Goal: Task Accomplishment & Management: Use online tool/utility

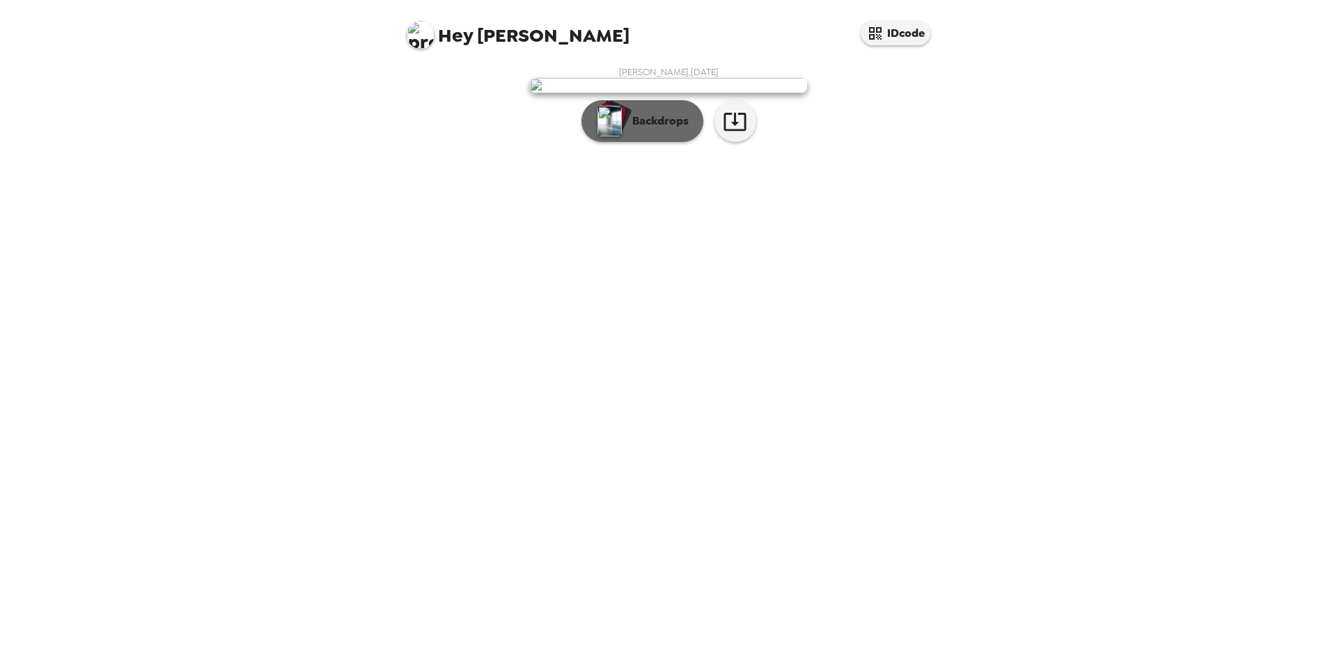
click at [669, 142] on button "Backdrops" at bounding box center [642, 121] width 122 height 42
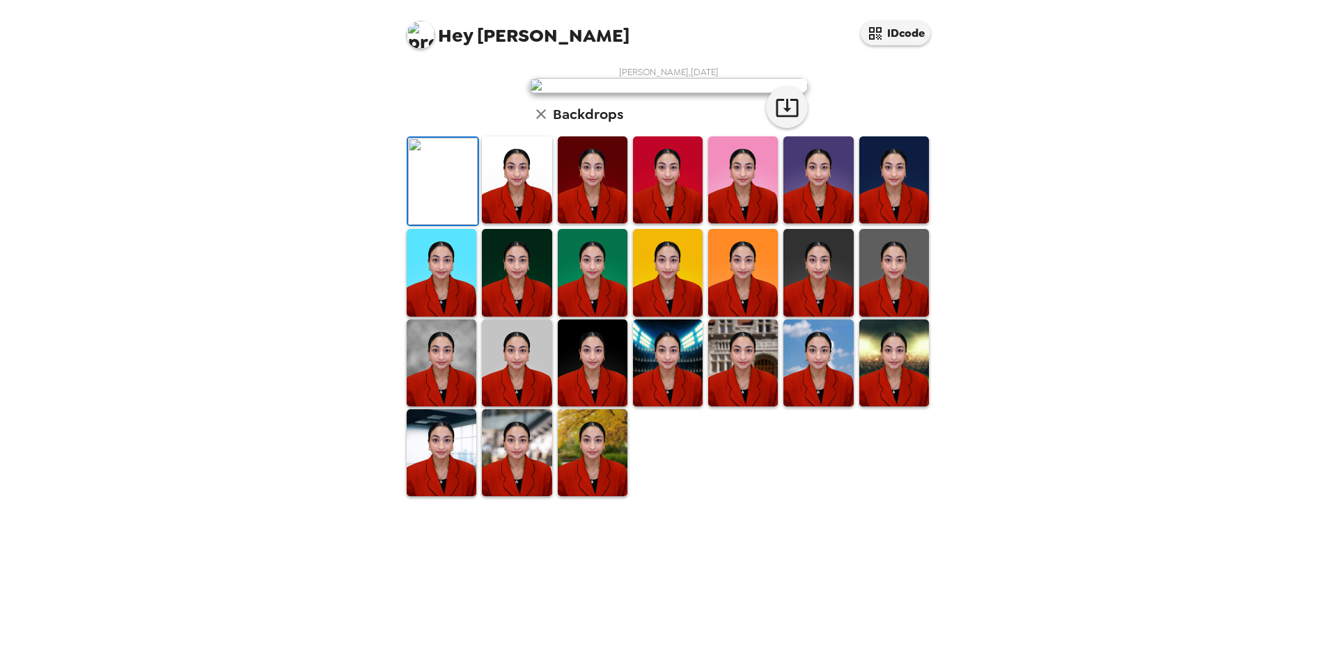
scroll to position [178, 0]
click at [425, 407] on img at bounding box center [442, 363] width 70 height 87
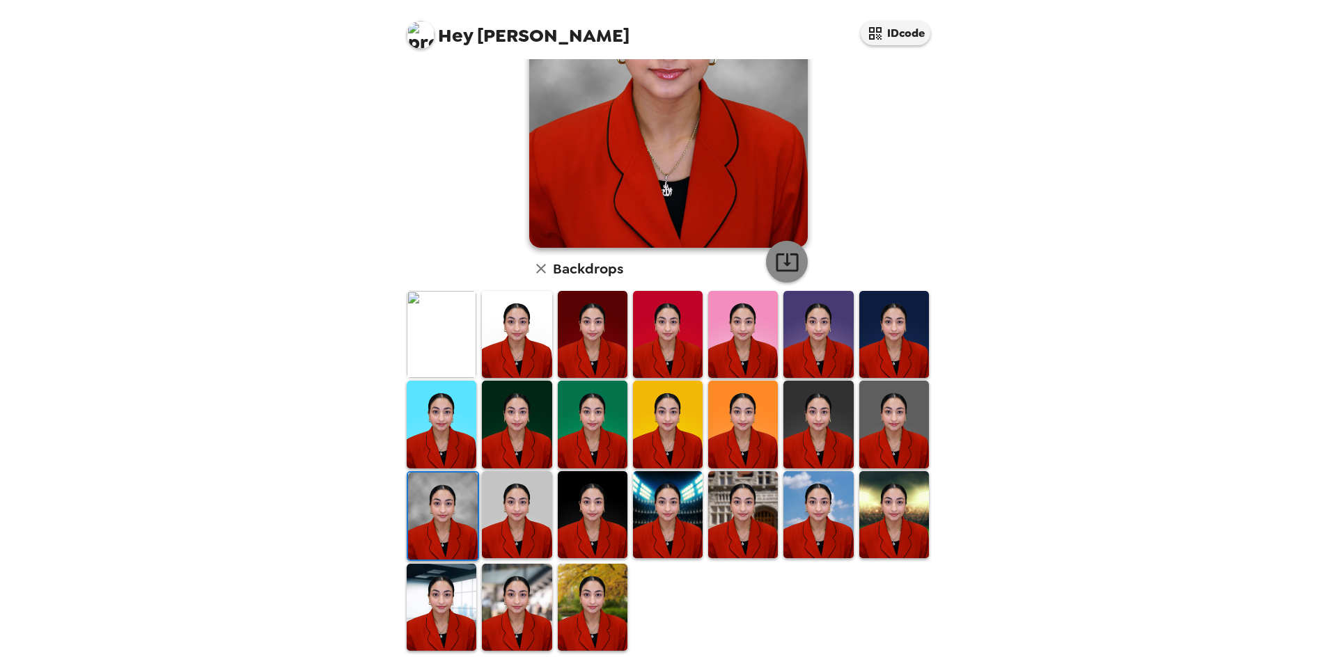
click at [785, 265] on icon "button" at bounding box center [787, 262] width 24 height 24
click at [662, 318] on img at bounding box center [668, 334] width 70 height 87
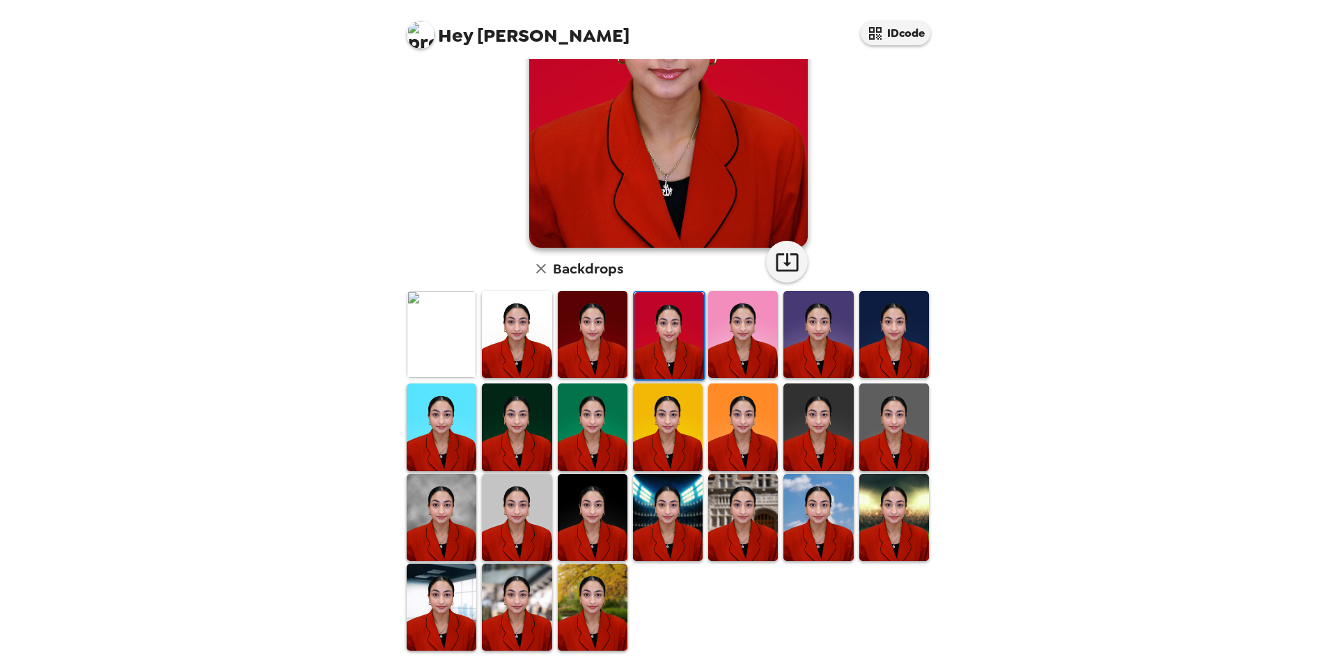
click at [423, 347] on img at bounding box center [442, 334] width 70 height 87
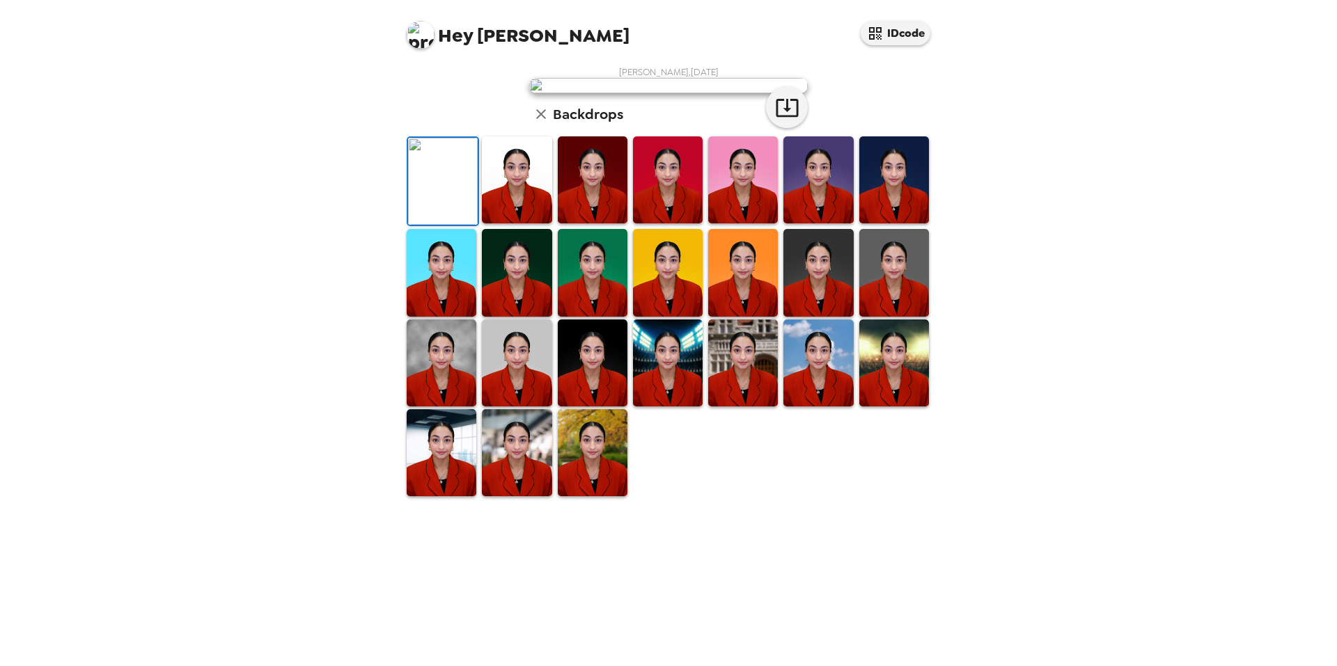
click at [591, 223] on img at bounding box center [593, 179] width 70 height 87
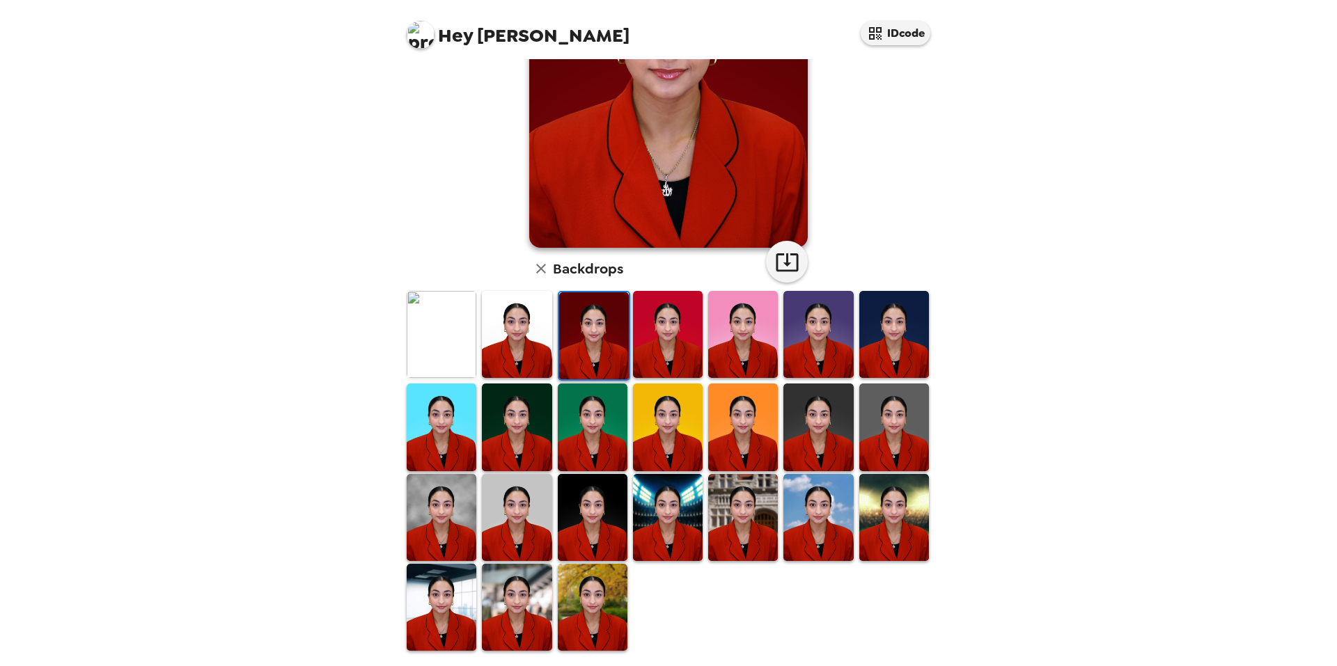
click at [746, 356] on img at bounding box center [743, 334] width 70 height 87
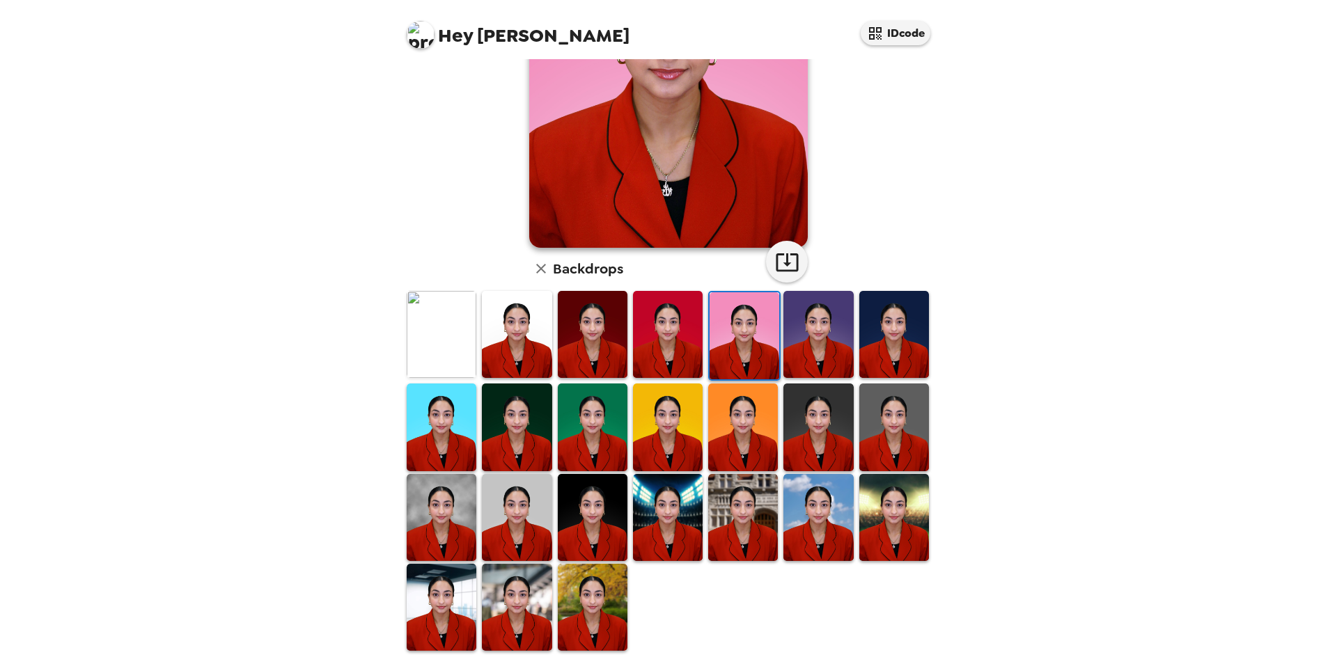
click at [826, 349] on img at bounding box center [818, 334] width 70 height 87
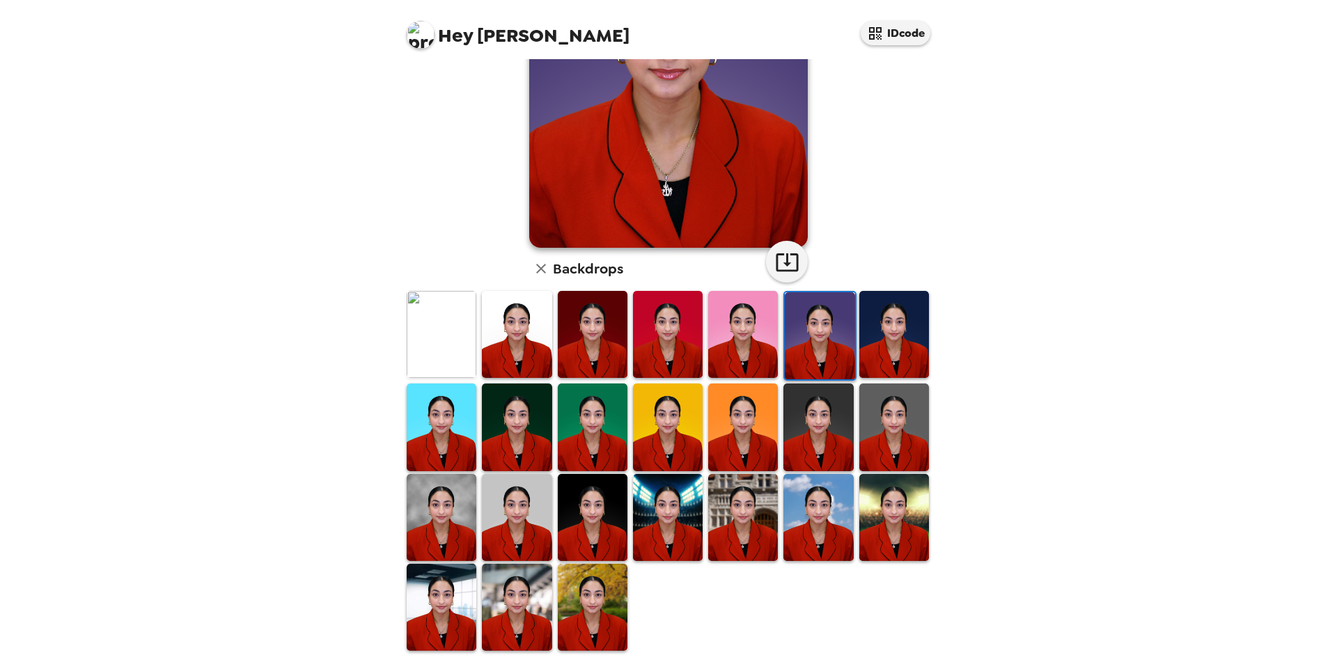
click at [506, 425] on img at bounding box center [517, 427] width 70 height 87
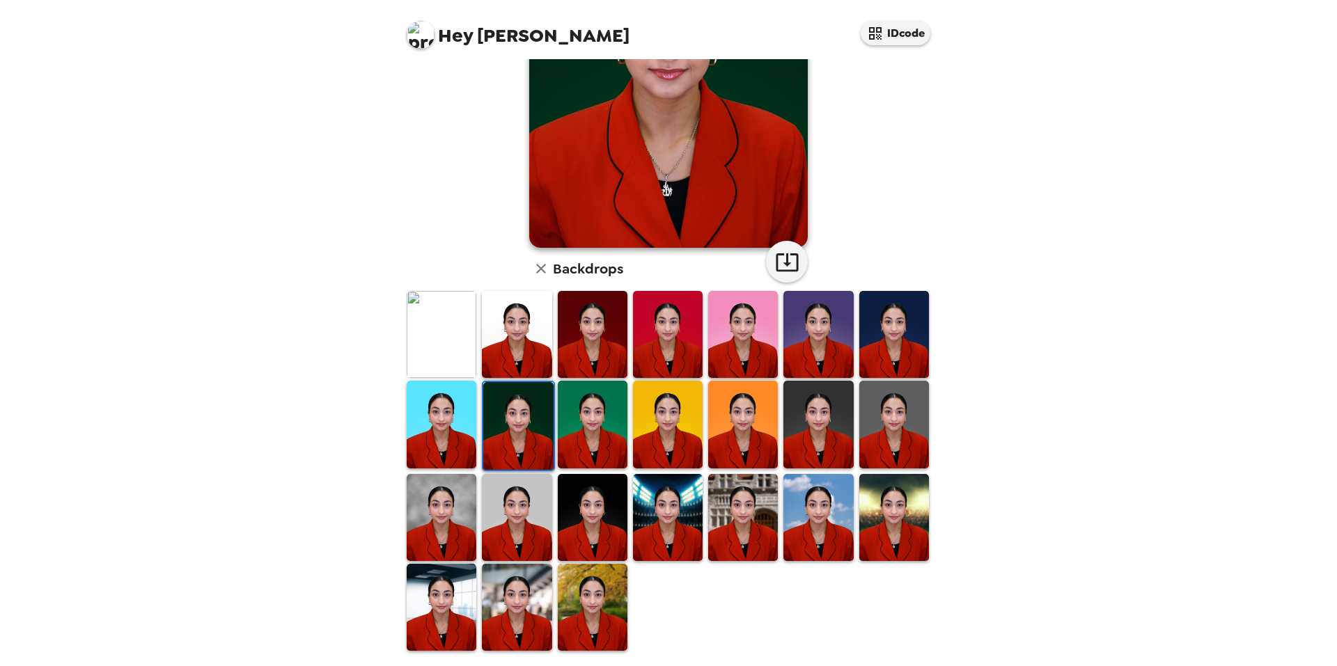
click at [826, 416] on img at bounding box center [818, 424] width 70 height 87
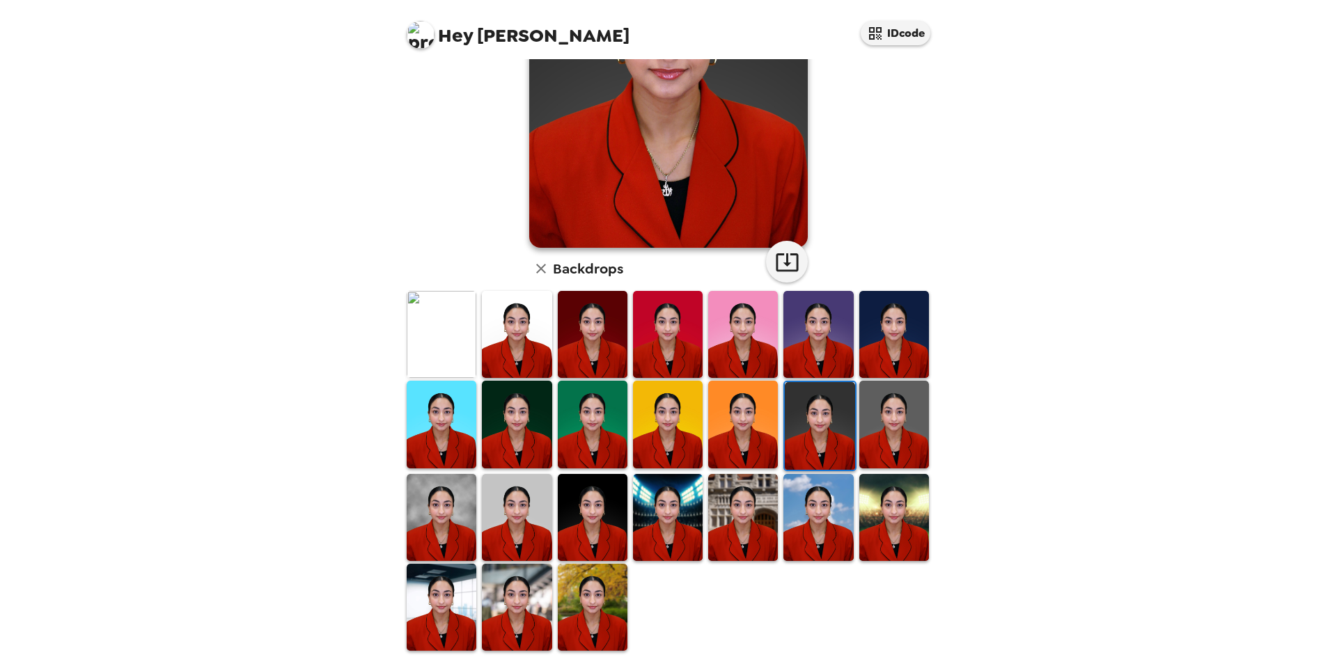
click at [872, 420] on img at bounding box center [894, 424] width 70 height 87
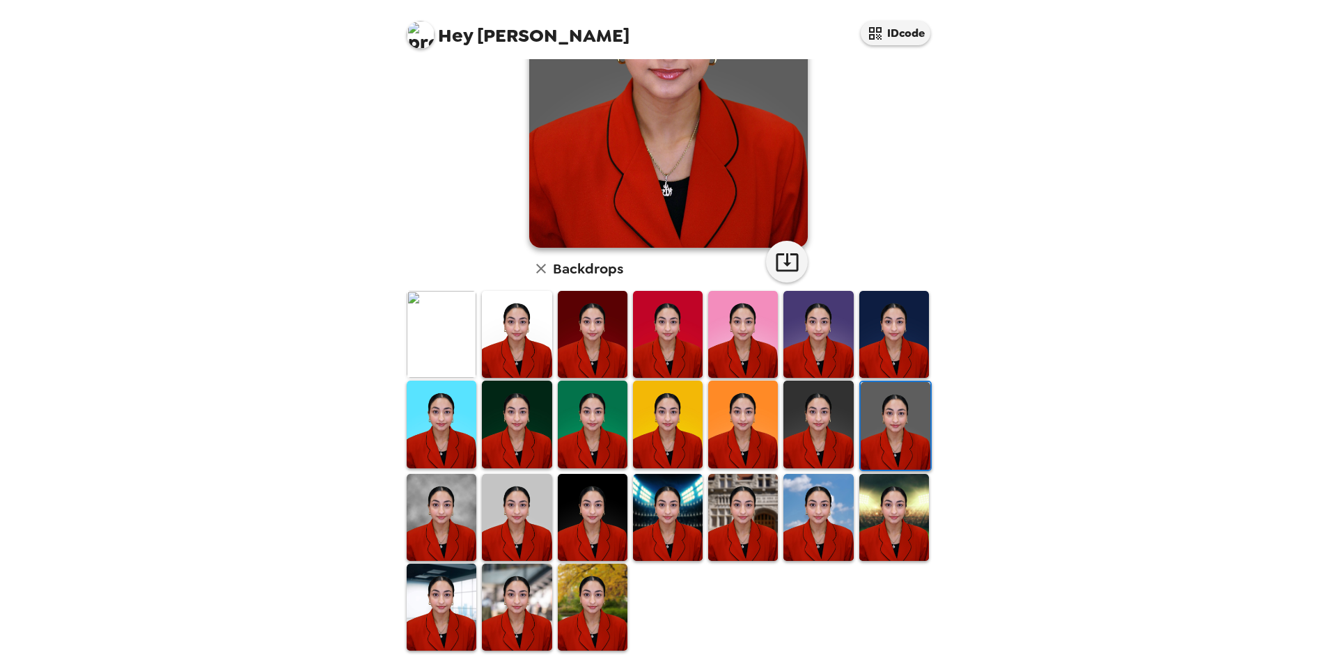
click at [436, 512] on img at bounding box center [442, 517] width 70 height 87
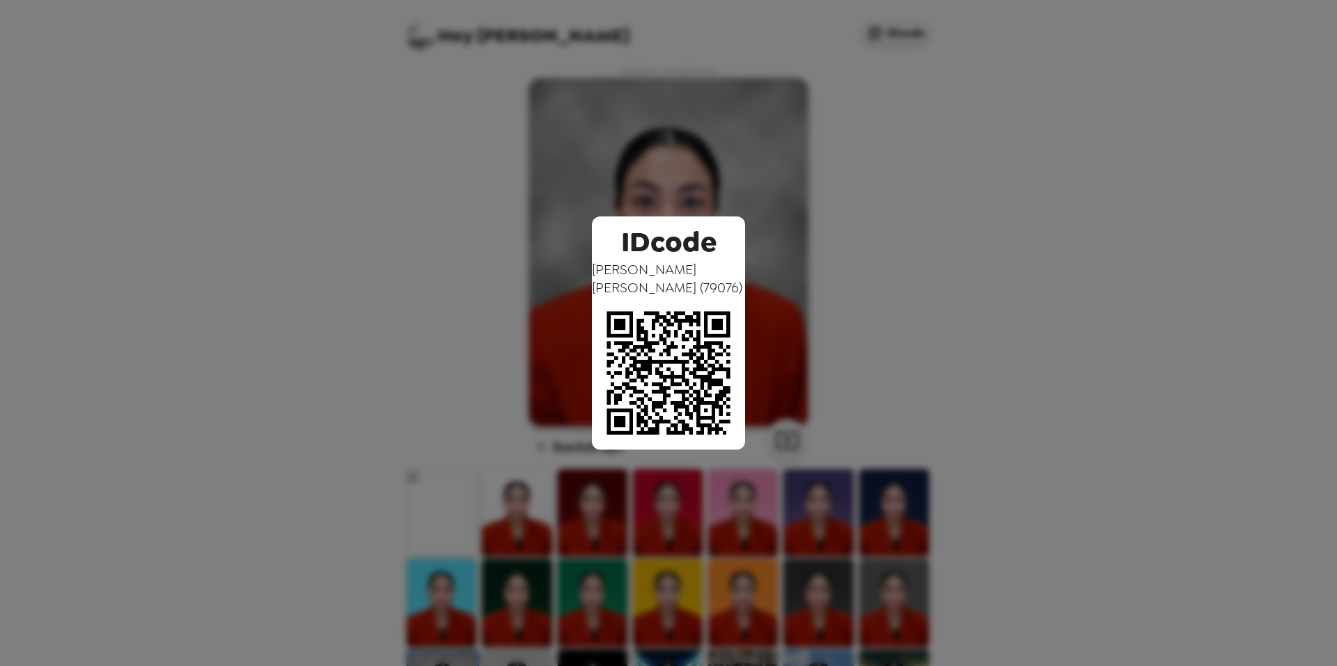
click at [853, 214] on div "IDcode [PERSON_NAME] ( 79076 )" at bounding box center [668, 333] width 1337 height 666
